Goal: Find specific page/section: Find specific page/section

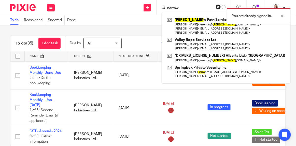
type input "narrow"
click button "submit" at bounding box center [0, 0] width 0 height 0
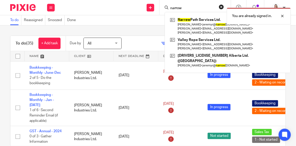
click at [190, 24] on div "You are already signed in." at bounding box center [219, 14] width 143 height 19
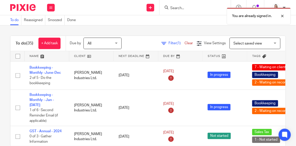
click at [201, 9] on div "You are already signed in." at bounding box center [219, 14] width 143 height 19
click at [186, 10] on div "You are already signed in." at bounding box center [219, 14] width 143 height 19
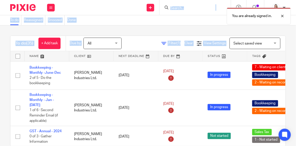
click at [178, 6] on body "Work Email Clients Team Reports Work Email Clients Team Reports Settings Send n…" at bounding box center [148, 73] width 296 height 146
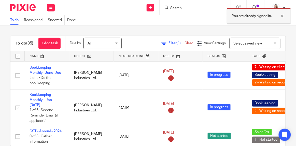
click at [284, 16] on div at bounding box center [279, 16] width 14 height 6
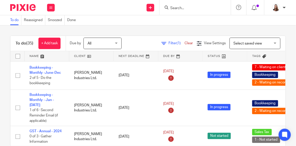
click at [196, 11] on div at bounding box center [194, 7] width 71 height 15
click at [197, 10] on input "Search" at bounding box center [193, 8] width 46 height 5
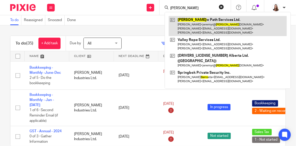
type input "narro"
click at [201, 24] on link at bounding box center [228, 26] width 118 height 20
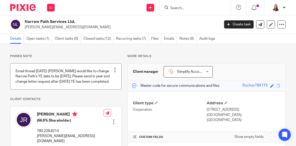
click at [112, 70] on div at bounding box center [114, 69] width 5 height 5
click at [96, 70] on link at bounding box center [65, 77] width 111 height 26
click at [69, 72] on link at bounding box center [65, 77] width 111 height 26
click at [69, 78] on link at bounding box center [65, 77] width 111 height 26
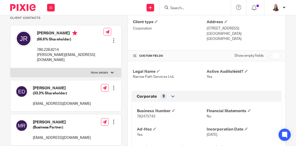
scroll to position [92, 0]
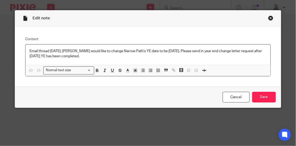
click at [270, 18] on div "Close this dialog window" at bounding box center [270, 18] width 5 height 5
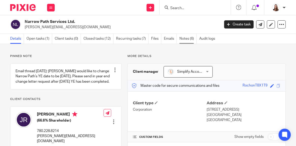
click at [186, 36] on link "Notes (6)" at bounding box center [187, 39] width 17 height 10
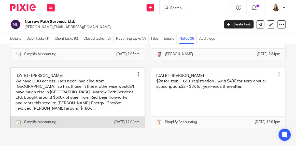
scroll to position [121, 0]
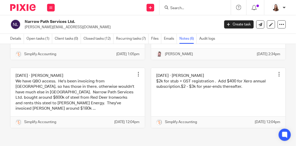
click at [204, 9] on input "Search" at bounding box center [193, 8] width 46 height 5
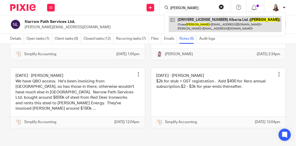
type input "mccarthy"
click at [206, 21] on link at bounding box center [225, 24] width 113 height 16
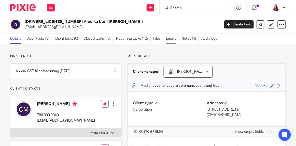
click at [169, 40] on link "Emails" at bounding box center [172, 39] width 13 height 10
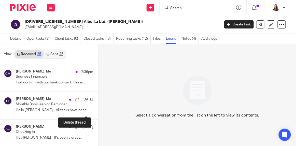
scroll to position [92, 0]
